Goal: Check status: Check status

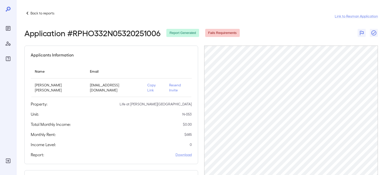
click at [38, 13] on p "Back to reports" at bounding box center [42, 13] width 24 height 5
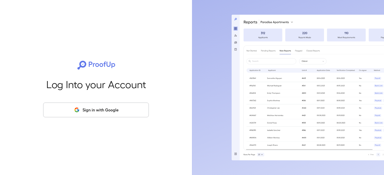
click at [101, 111] on button "Sign in with Google" at bounding box center [96, 110] width 106 height 15
click at [97, 110] on button "Sign in with Google" at bounding box center [96, 110] width 106 height 15
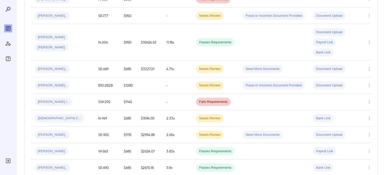
scroll to position [406, 0]
